Goal: Transaction & Acquisition: Purchase product/service

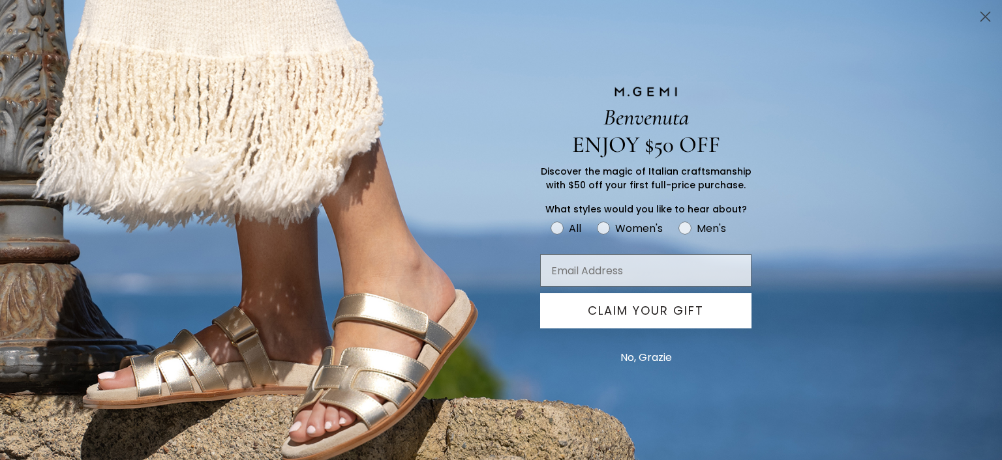
click at [658, 355] on button "No, Grazie" at bounding box center [646, 358] width 65 height 33
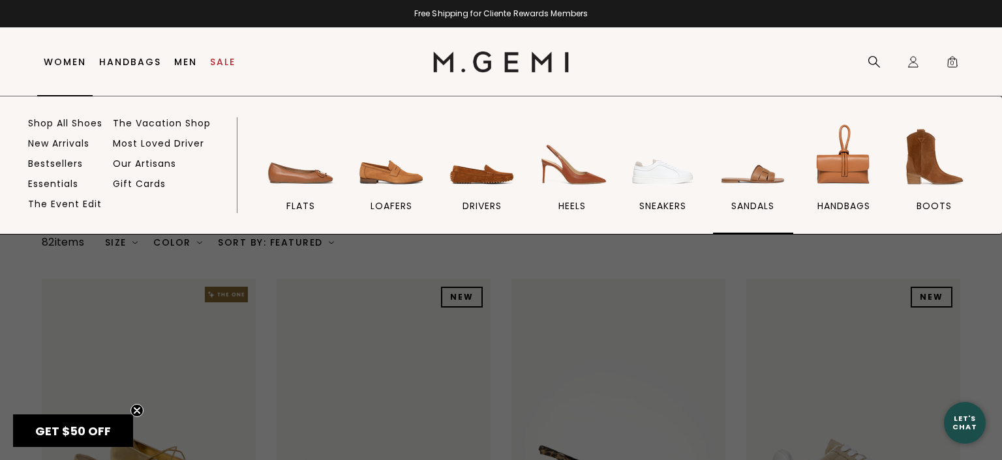
click at [746, 202] on span "sandals" at bounding box center [752, 206] width 43 height 12
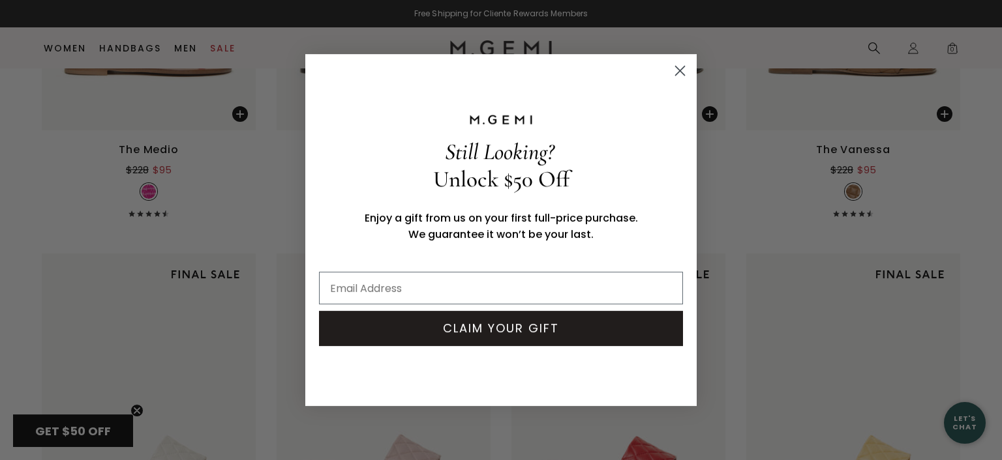
scroll to position [1281, 0]
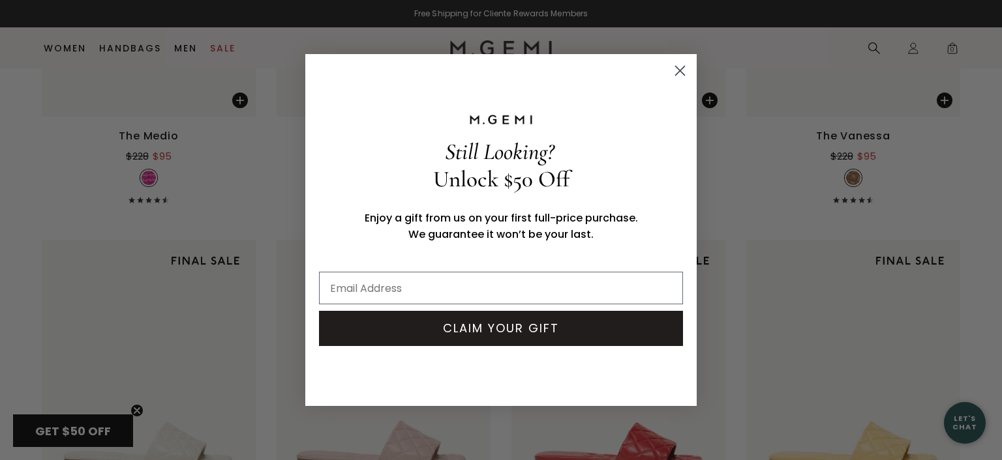
click at [682, 66] on circle "Close dialog" at bounding box center [680, 71] width 22 height 22
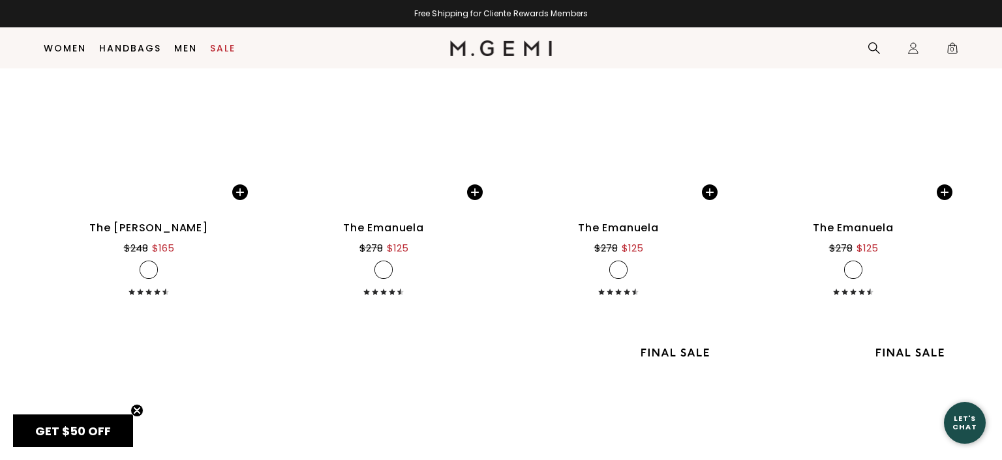
scroll to position [3622, 0]
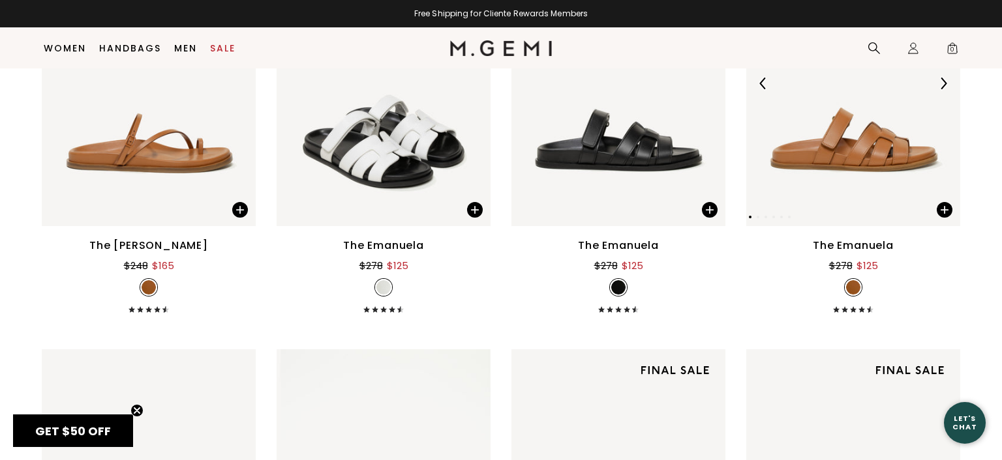
click at [882, 140] on img at bounding box center [853, 83] width 214 height 285
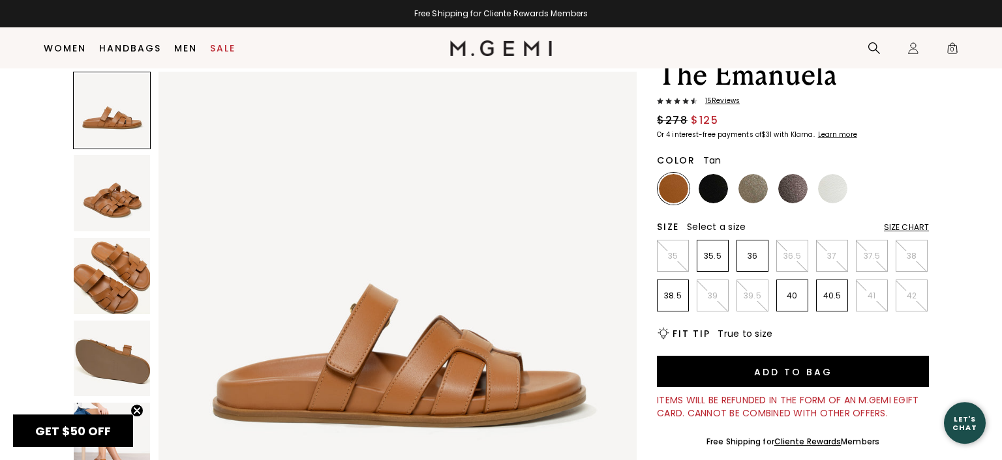
scroll to position [76, 0]
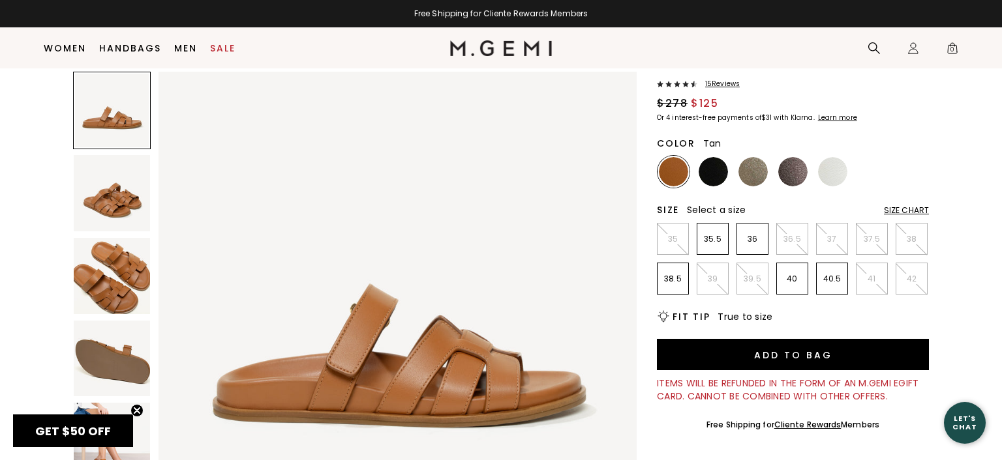
click at [108, 183] on img at bounding box center [112, 193] width 76 height 76
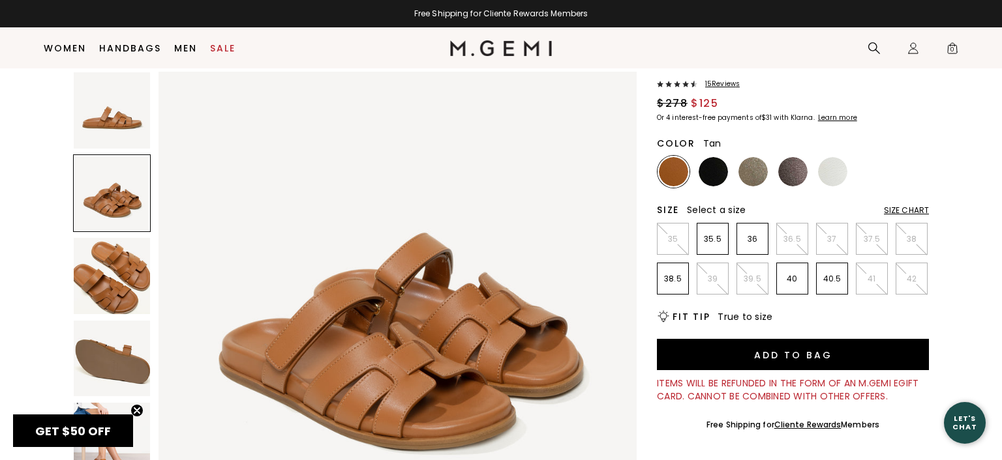
click at [112, 265] on img at bounding box center [112, 276] width 76 height 76
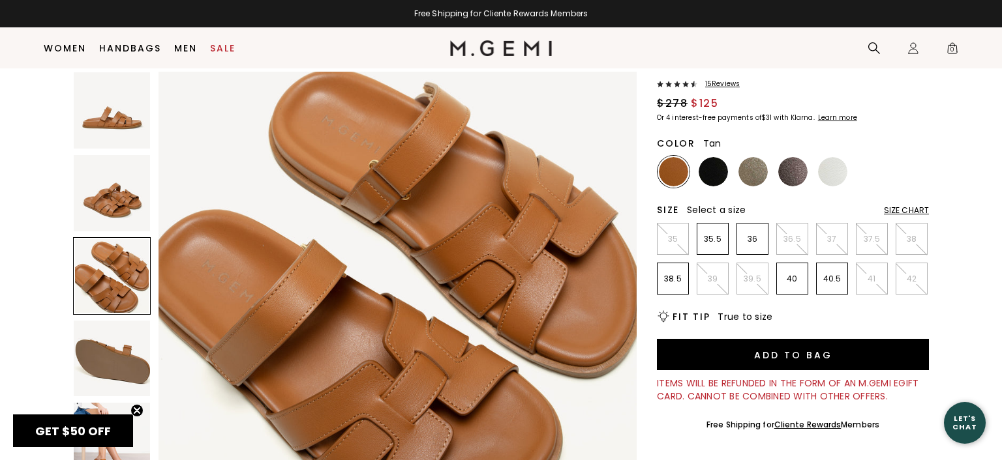
click at [112, 265] on div at bounding box center [112, 276] width 78 height 78
click at [116, 360] on img at bounding box center [112, 359] width 76 height 76
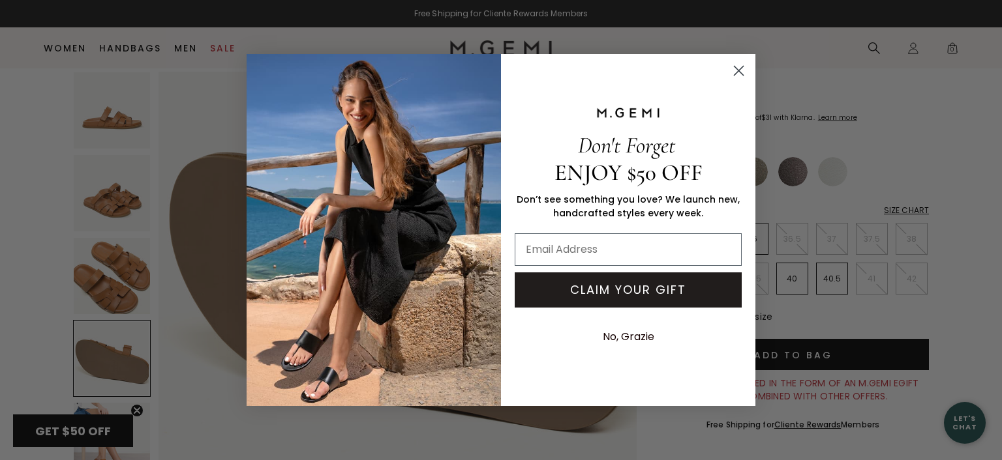
click at [736, 67] on icon "Close dialog" at bounding box center [738, 71] width 9 height 9
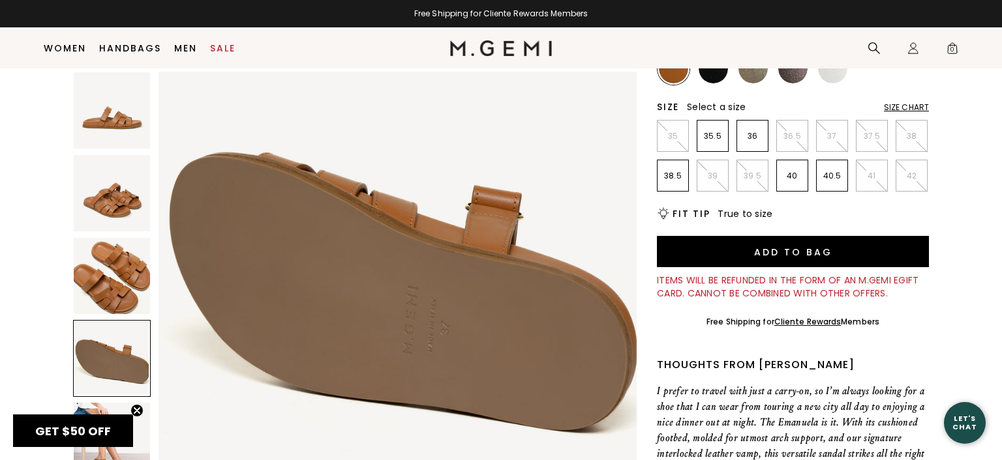
scroll to position [1512, 0]
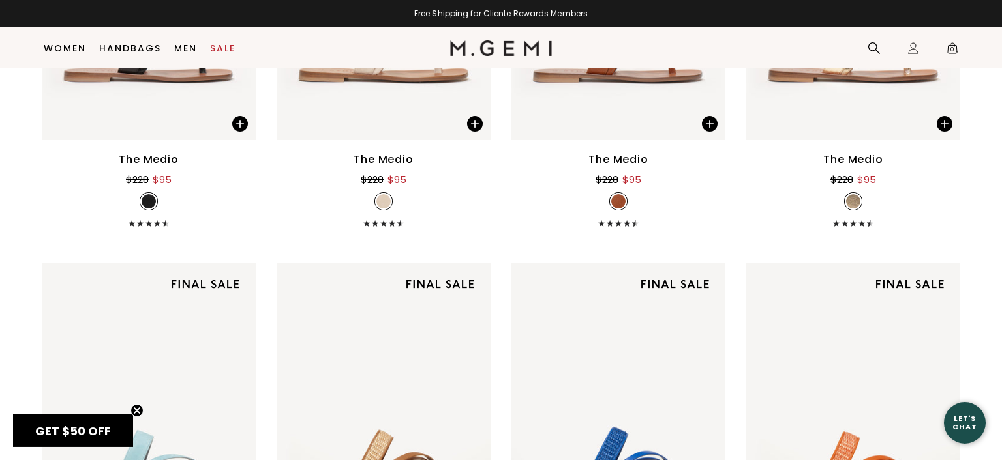
scroll to position [427, 0]
